Goal: Transaction & Acquisition: Subscribe to service/newsletter

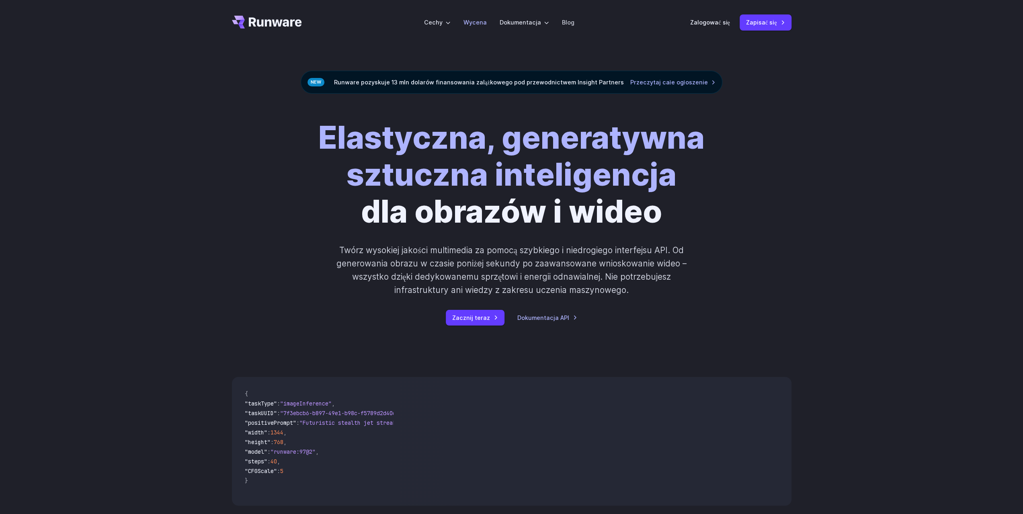
click at [470, 21] on font "Wycena" at bounding box center [474, 22] width 23 height 7
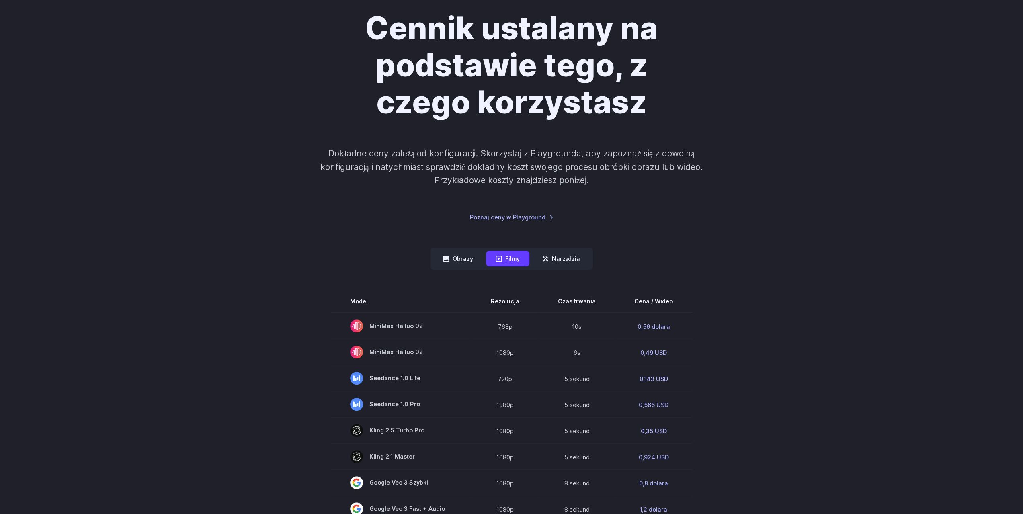
scroll to position [241, 0]
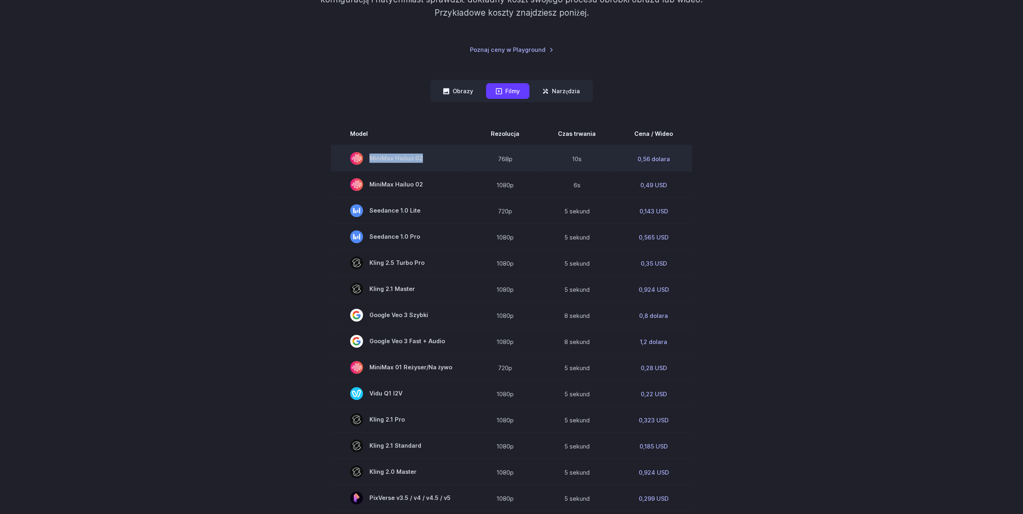
drag, startPoint x: 435, startPoint y: 159, endPoint x: 355, endPoint y: 154, distance: 79.7
click at [355, 154] on span "MiniMax Hailuo 02" at bounding box center [401, 158] width 102 height 13
copy font "MiniMax Hailuo 02"
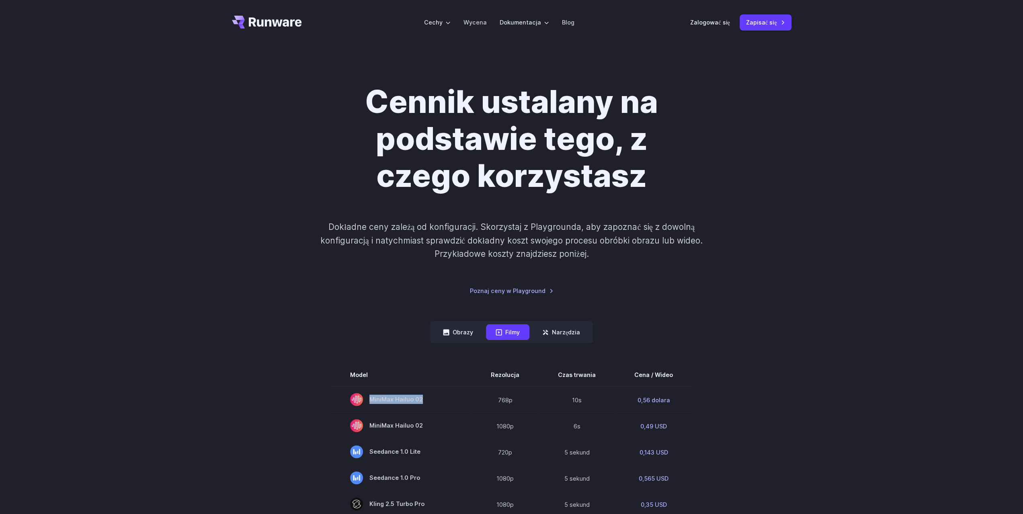
scroll to position [0, 0]
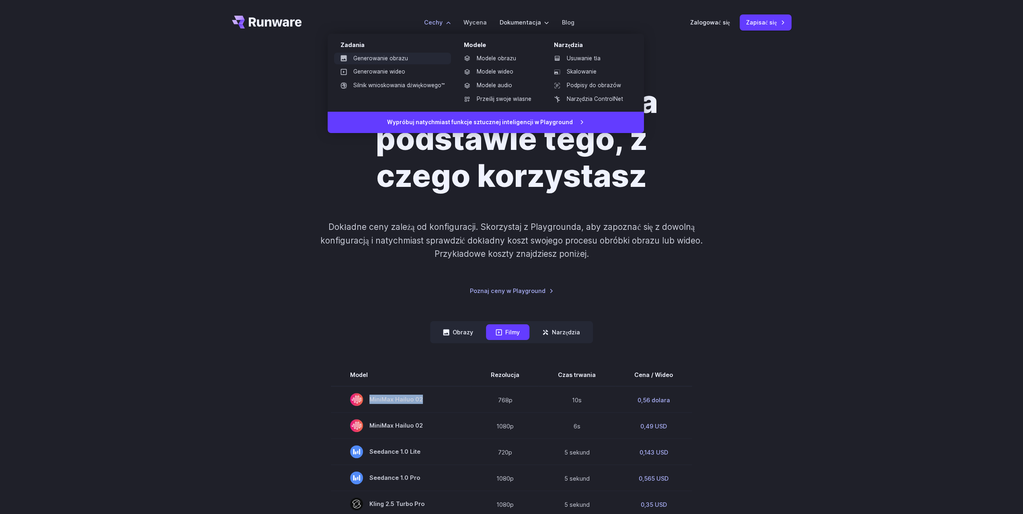
click at [398, 61] on font "Generowanie obrazu" at bounding box center [380, 58] width 55 height 9
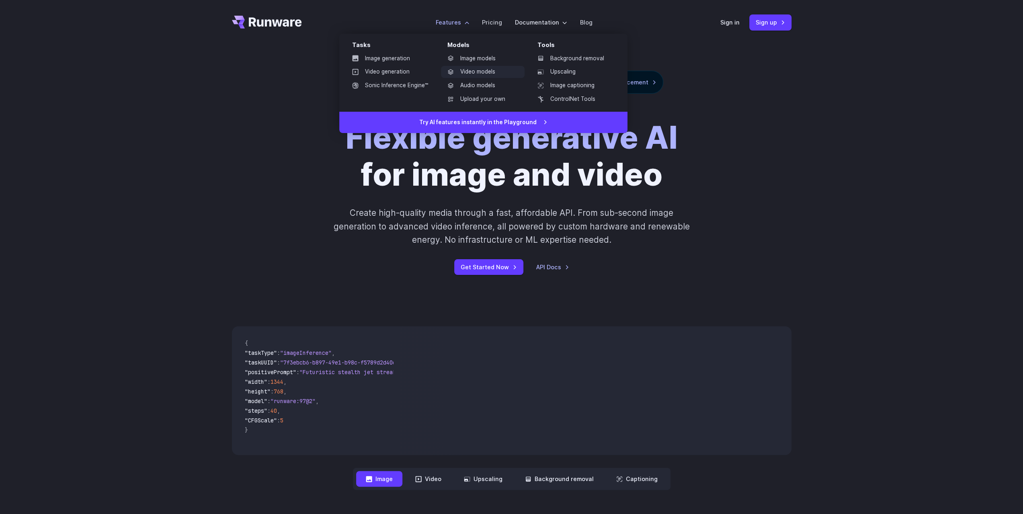
click at [474, 71] on link "Video models" at bounding box center [483, 72] width 84 height 12
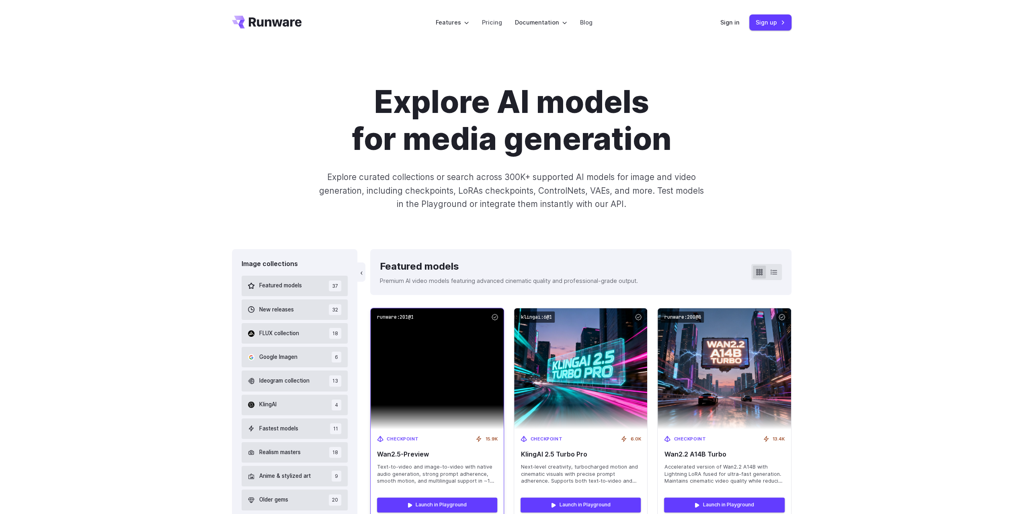
click at [430, 346] on img at bounding box center [436, 368] width 133 height 121
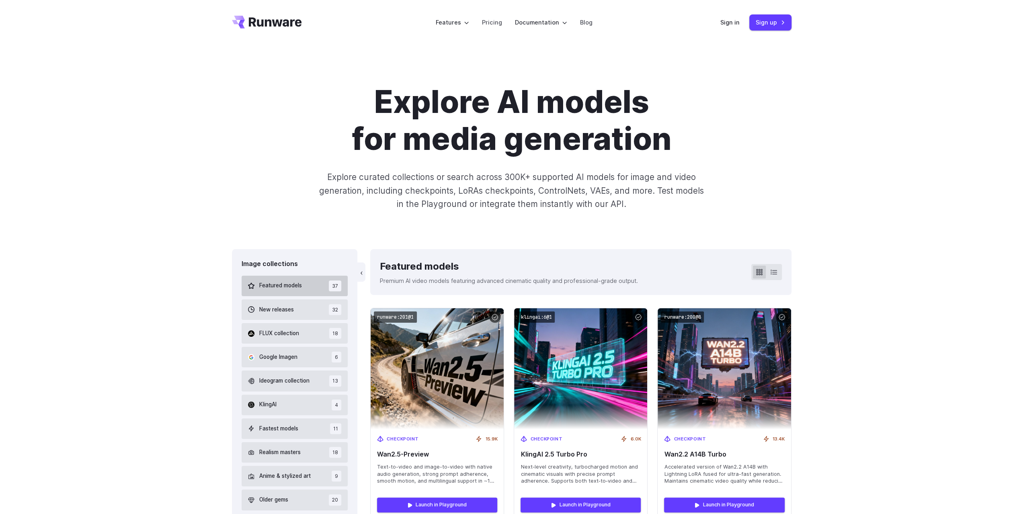
click at [321, 278] on button "Featured models 37" at bounding box center [294, 286] width 106 height 20
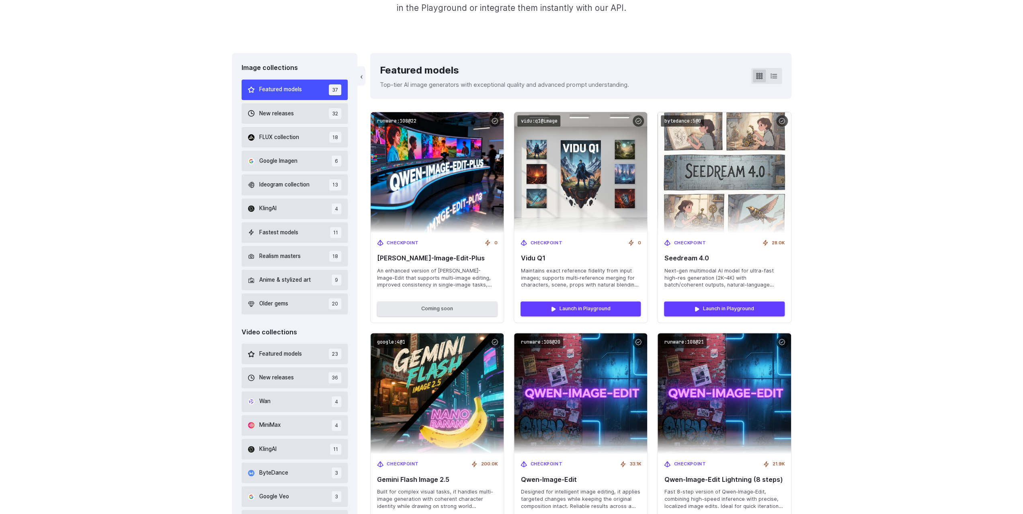
scroll to position [198, 0]
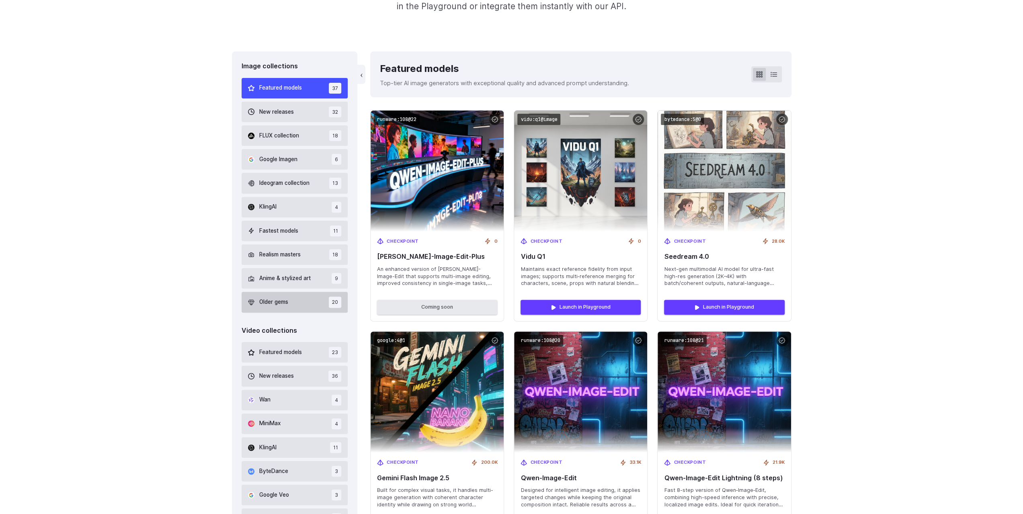
click at [313, 307] on button "Older gems 20" at bounding box center [294, 302] width 106 height 20
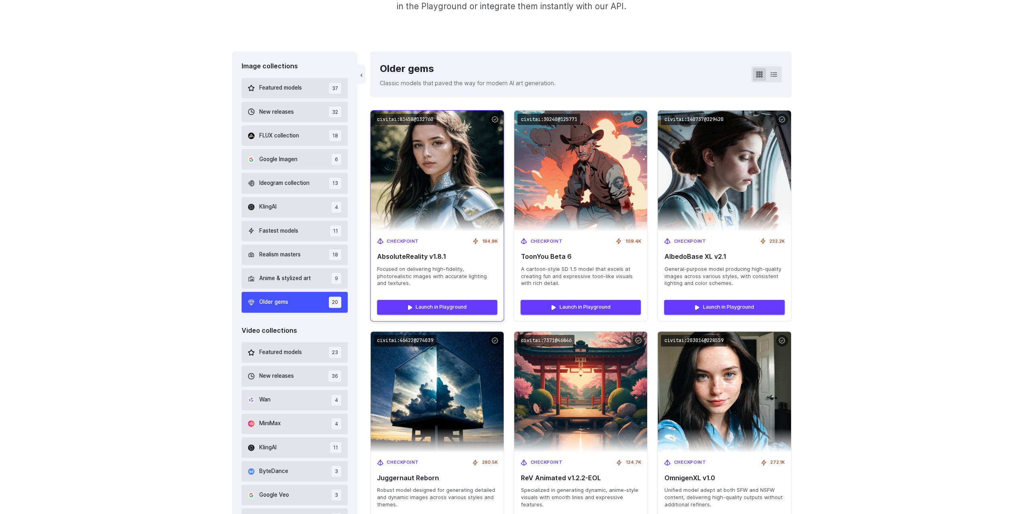
click at [454, 154] on img at bounding box center [437, 170] width 146 height 133
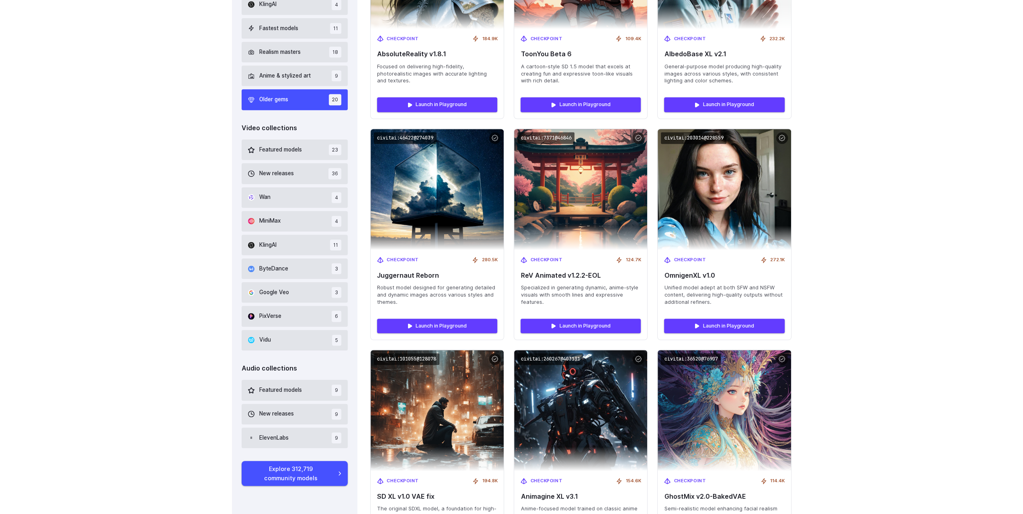
scroll to position [479, 0]
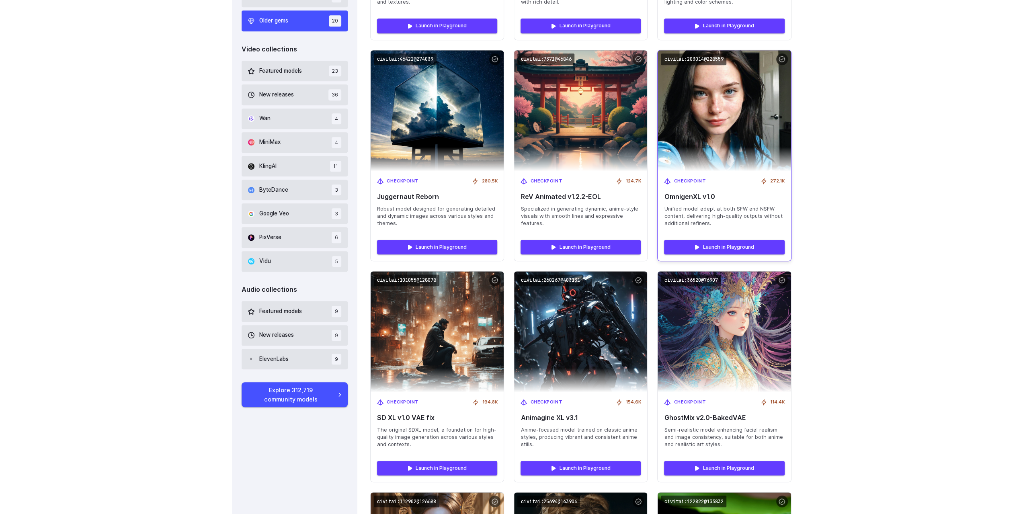
click at [732, 165] on img at bounding box center [724, 110] width 146 height 133
click at [723, 244] on link "Launch in Playground" at bounding box center [724, 247] width 120 height 14
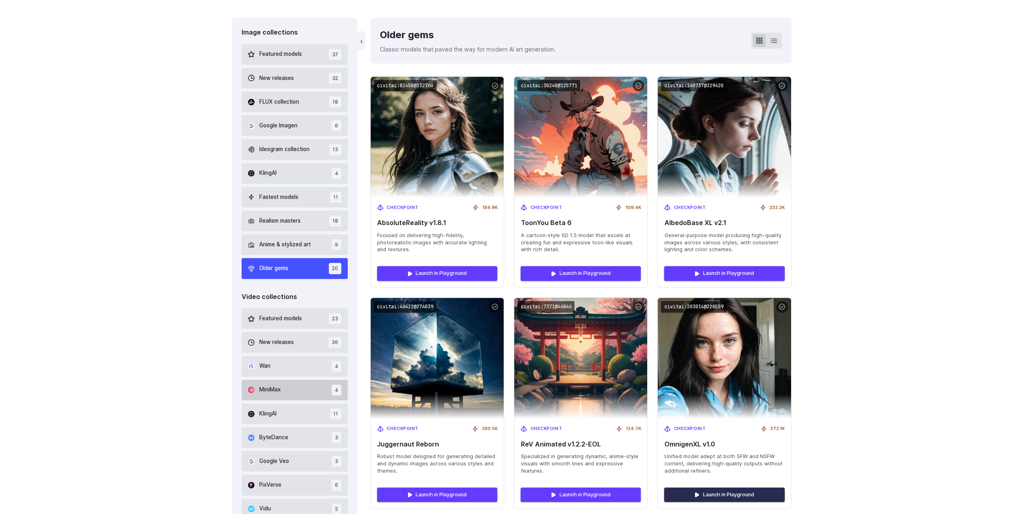
scroll to position [278, 0]
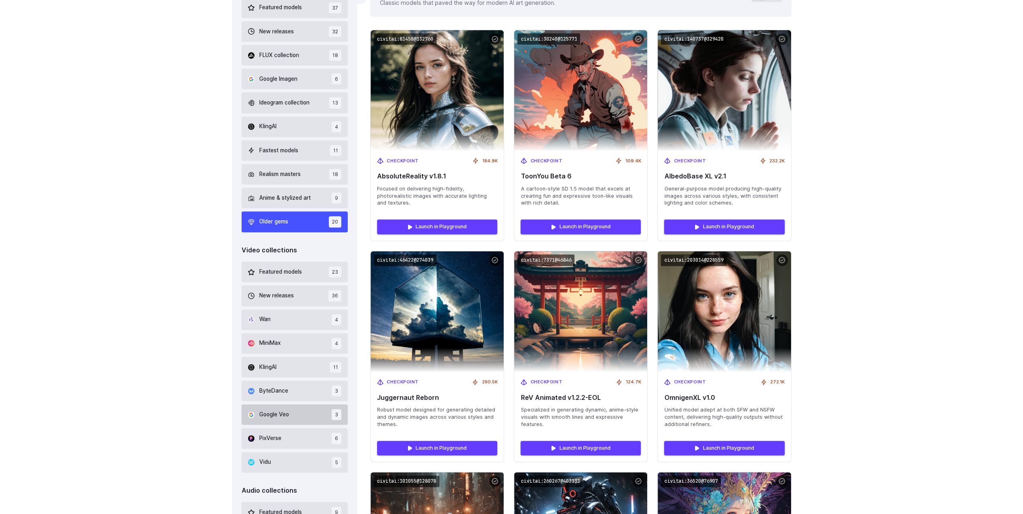
click at [284, 413] on span "Google Veo" at bounding box center [274, 414] width 30 height 9
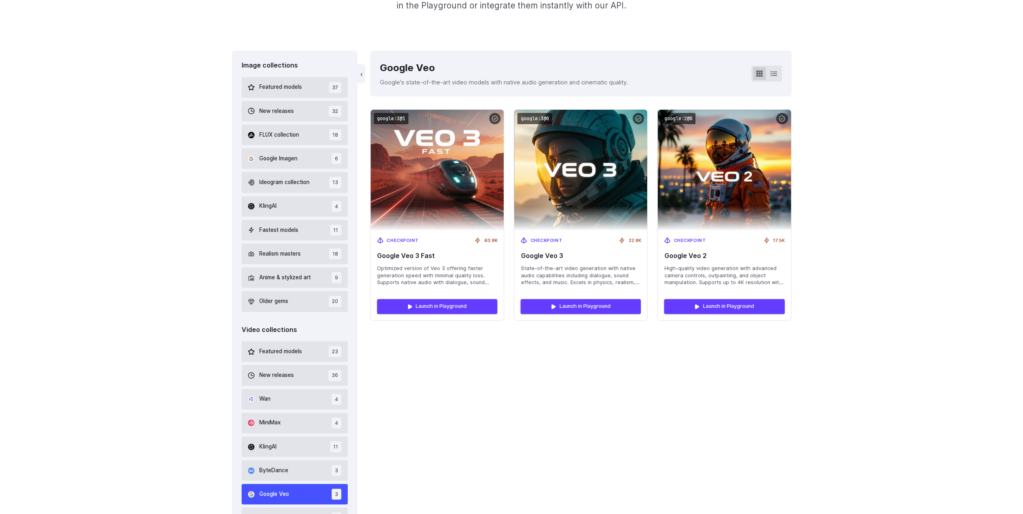
scroll to position [198, 0]
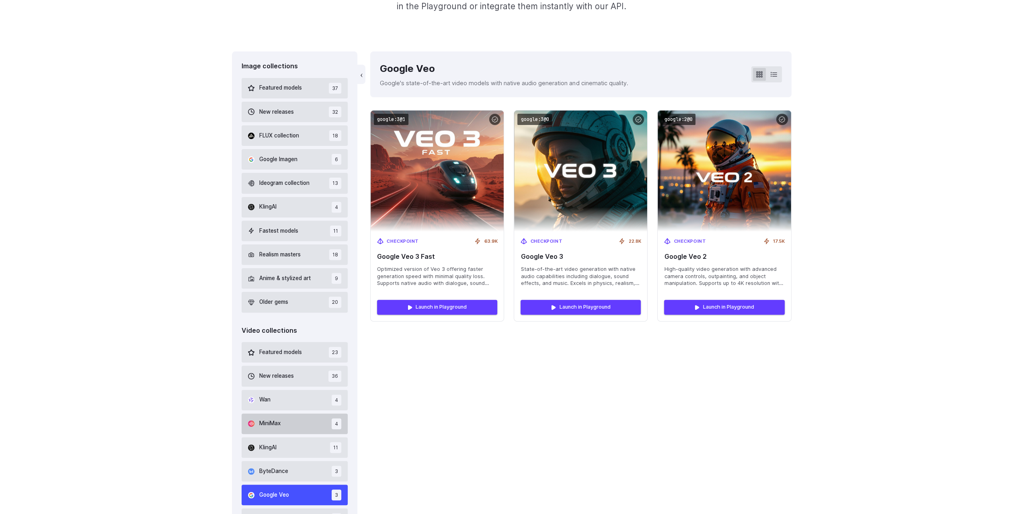
click at [280, 415] on button "MiniMax 4" at bounding box center [294, 423] width 106 height 20
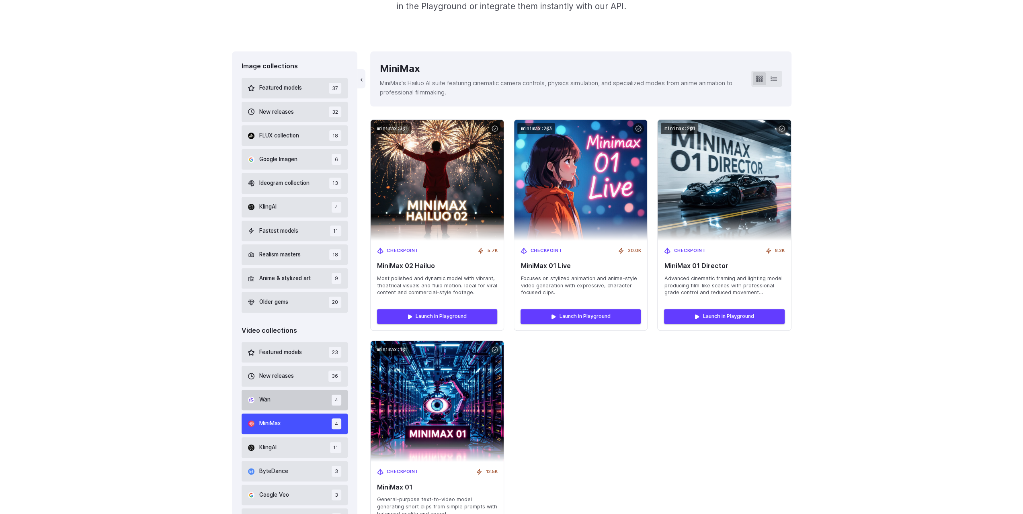
click at [285, 395] on button "Wan 4" at bounding box center [294, 400] width 106 height 20
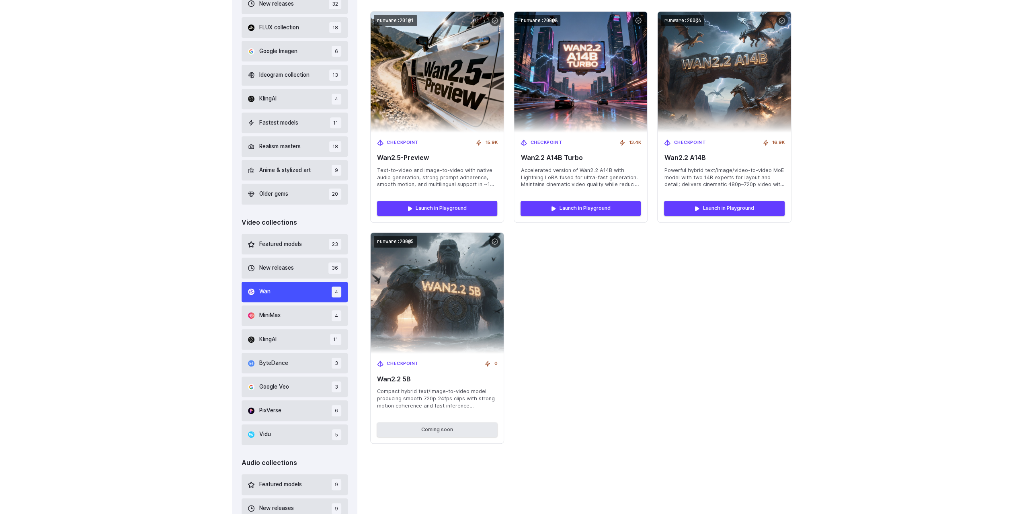
scroll to position [318, 0]
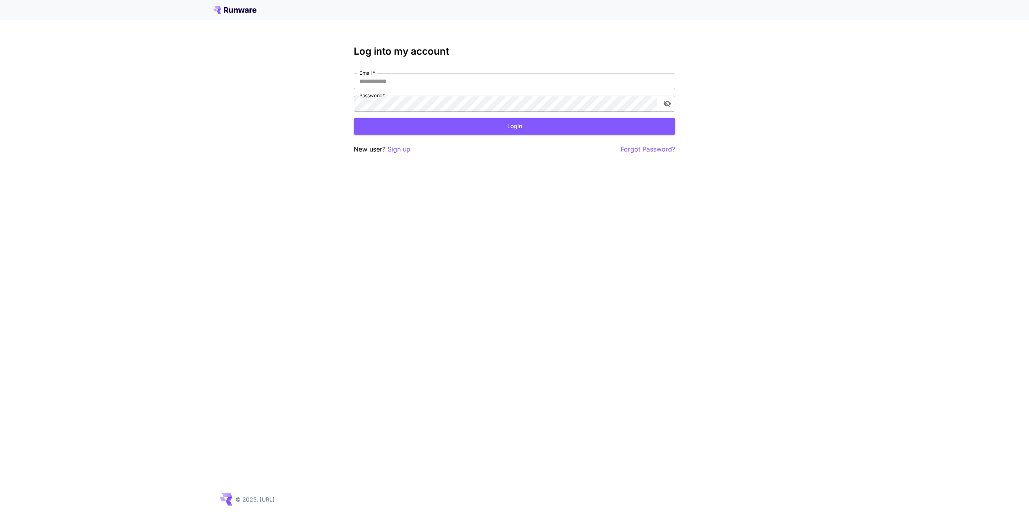
click at [398, 152] on p "Sign up" at bounding box center [398, 149] width 23 height 10
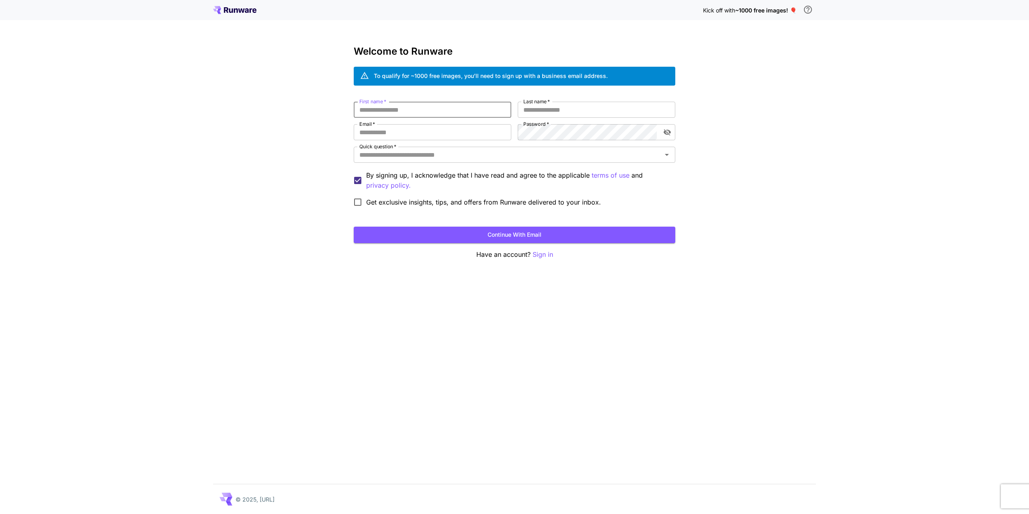
click at [413, 104] on input "First name   *" at bounding box center [433, 110] width 158 height 16
